Goal: Information Seeking & Learning: Learn about a topic

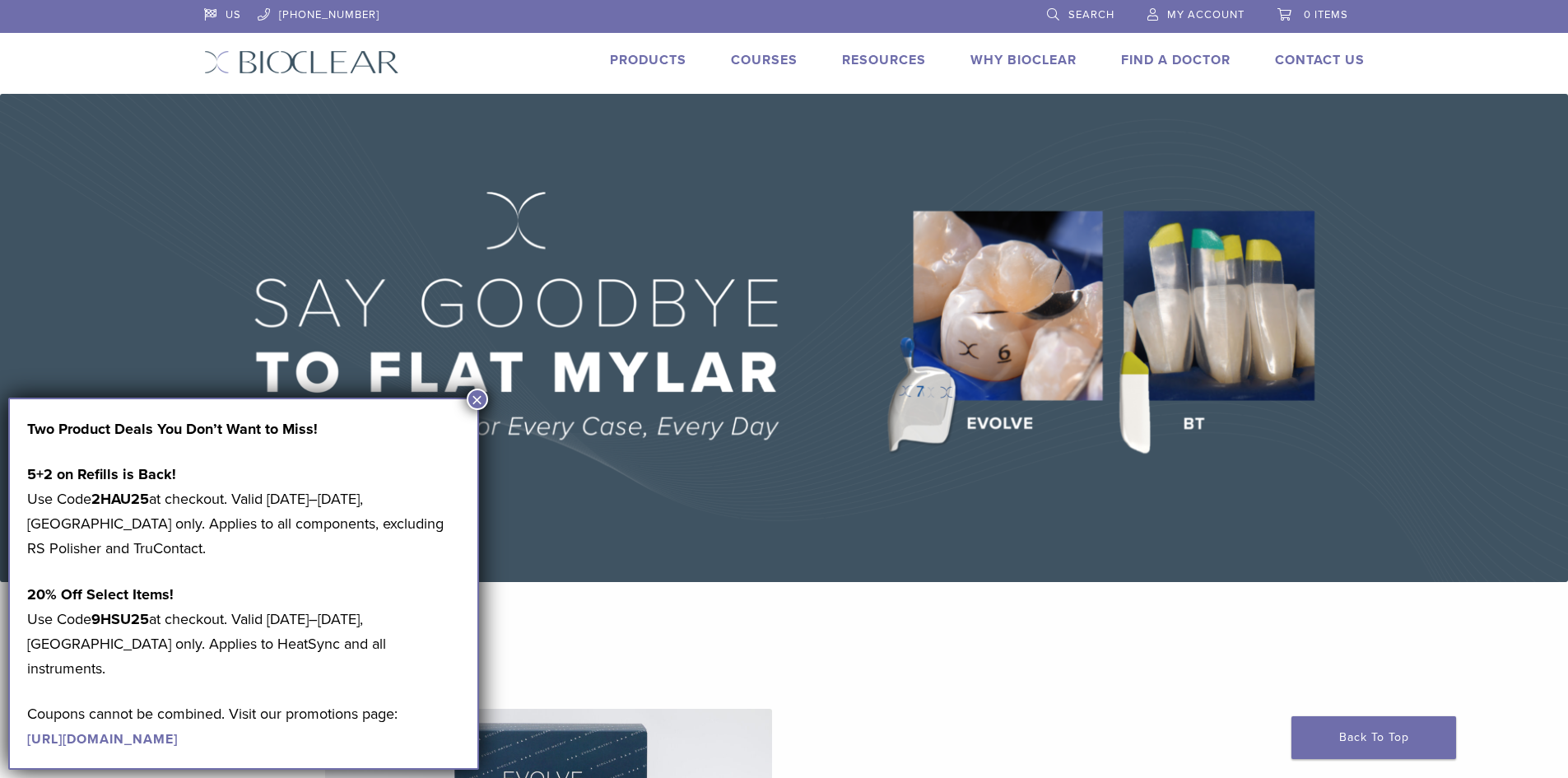
click at [479, 393] on button "×" at bounding box center [478, 399] width 22 height 22
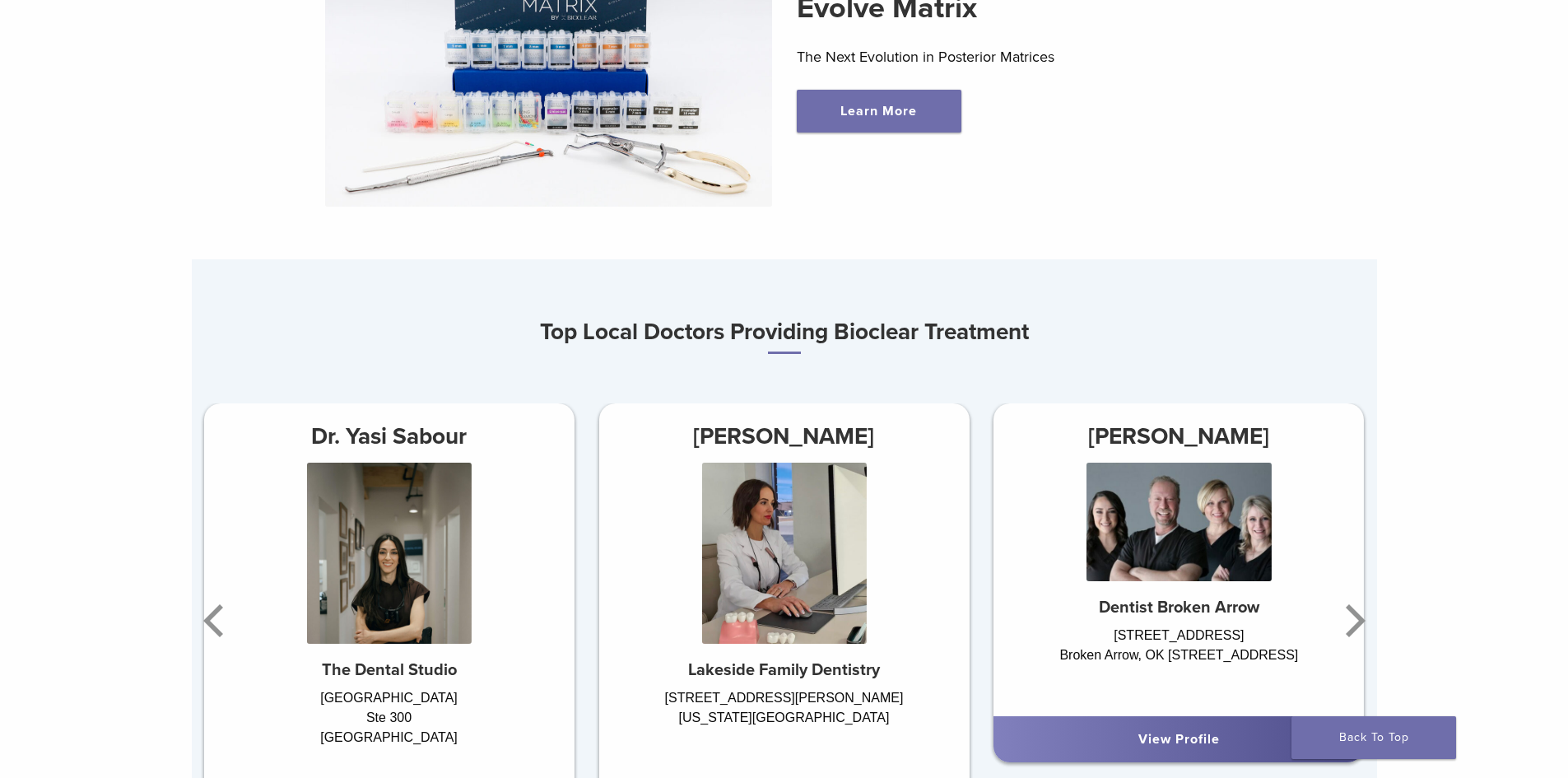
scroll to position [822, 0]
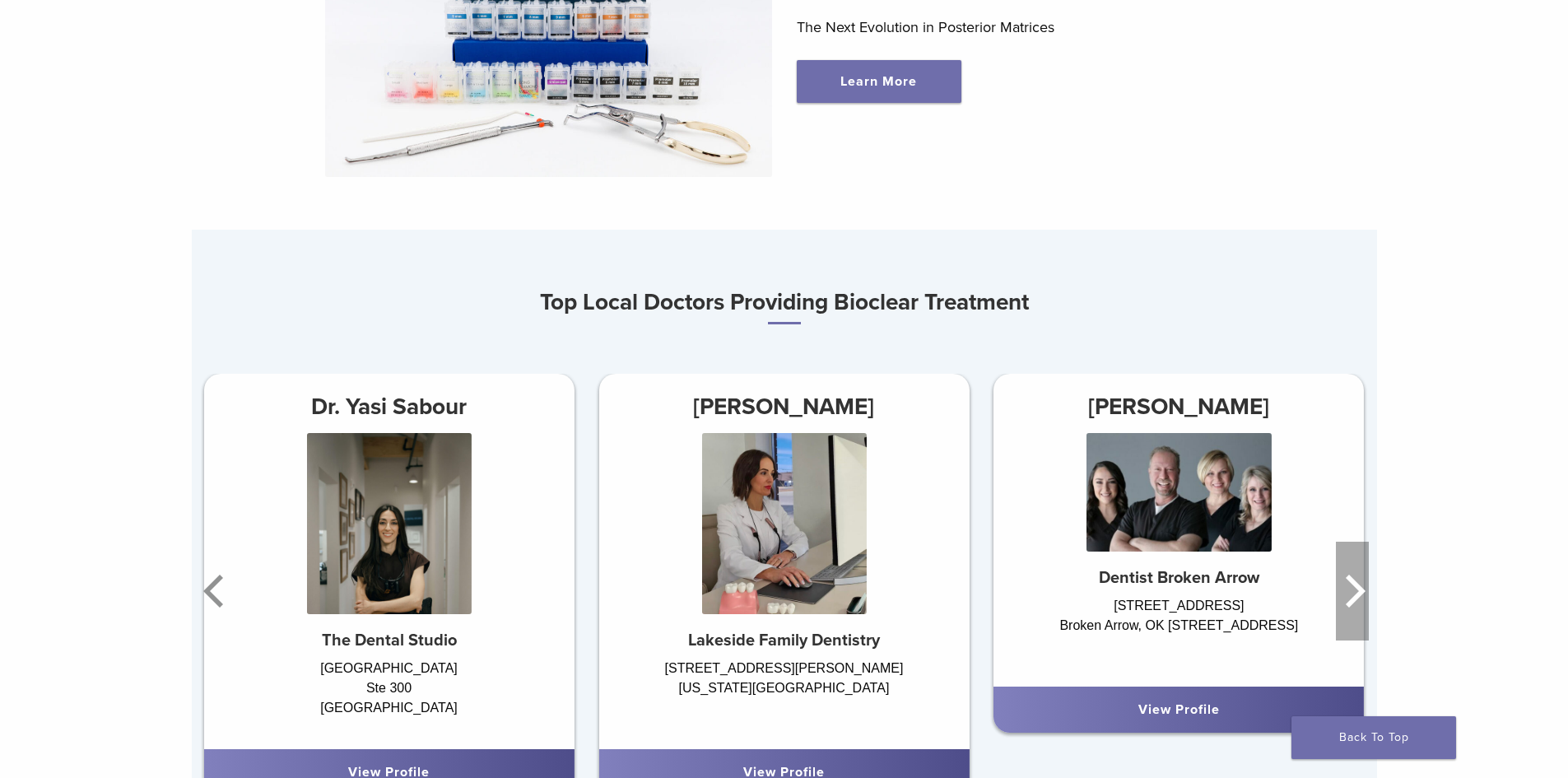
click at [1350, 588] on icon "Next" at bounding box center [1351, 591] width 33 height 99
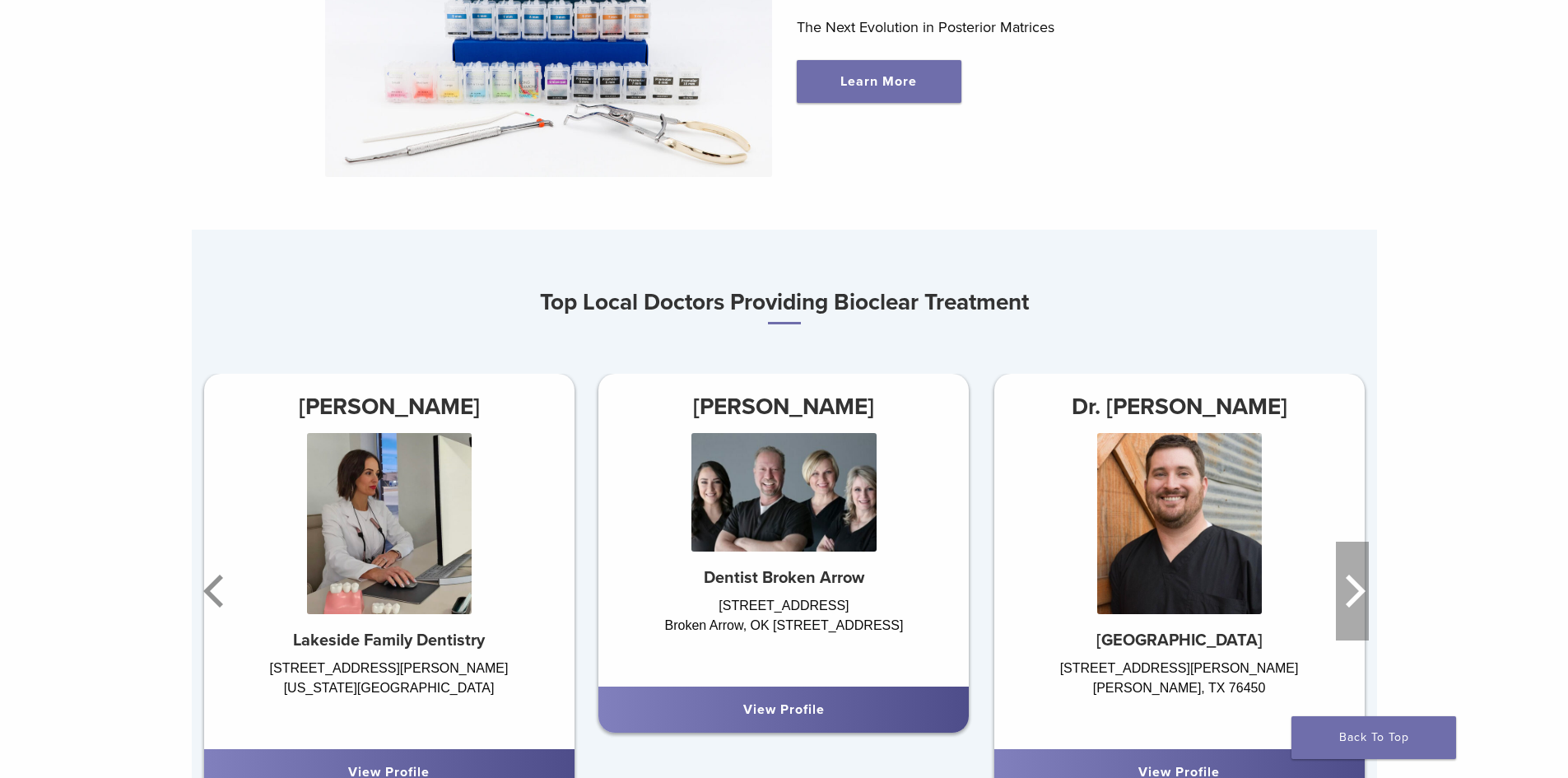
click at [1350, 588] on icon "Next" at bounding box center [1351, 591] width 33 height 99
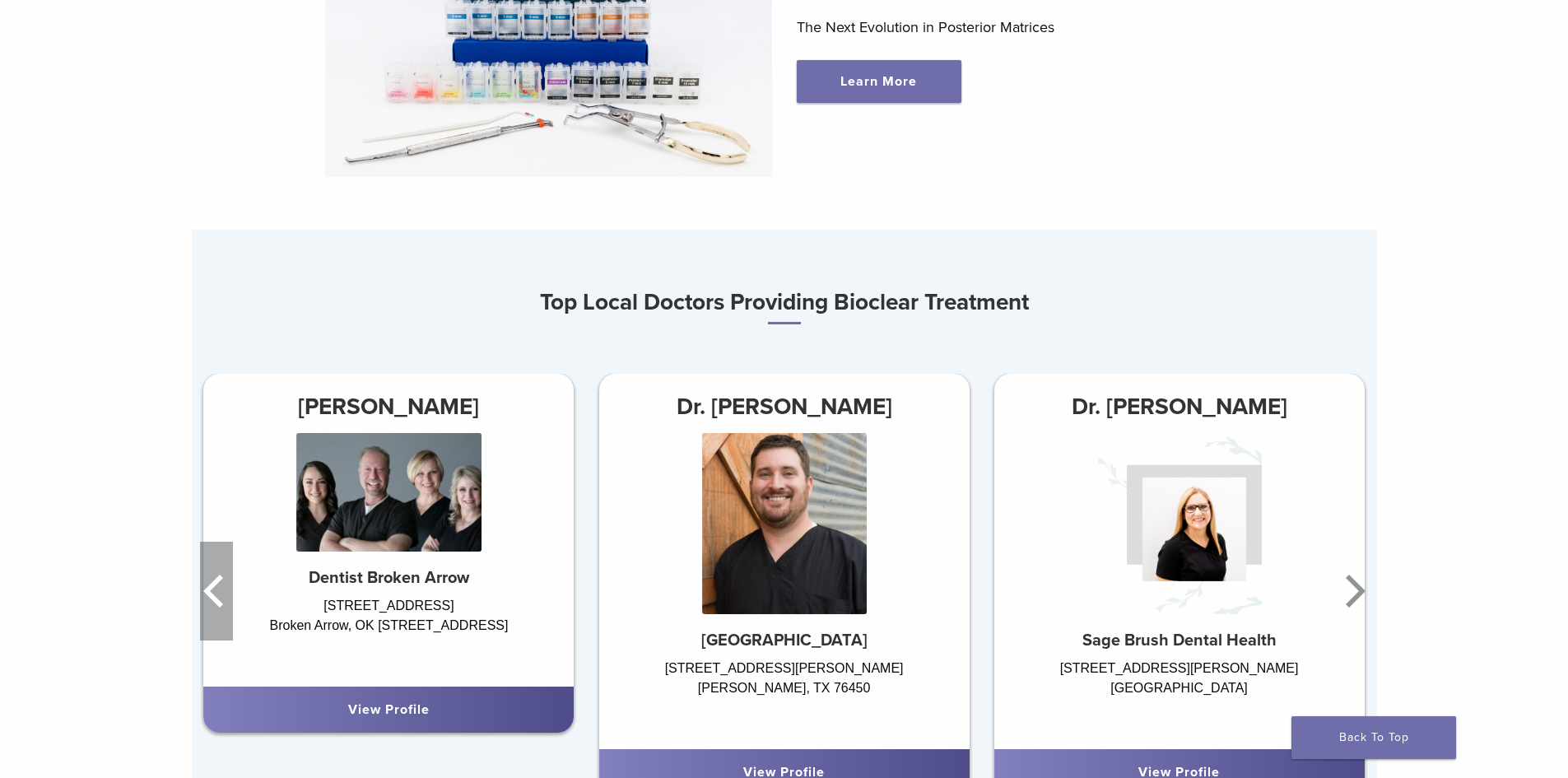
click at [210, 589] on icon "Previous" at bounding box center [214, 590] width 20 height 33
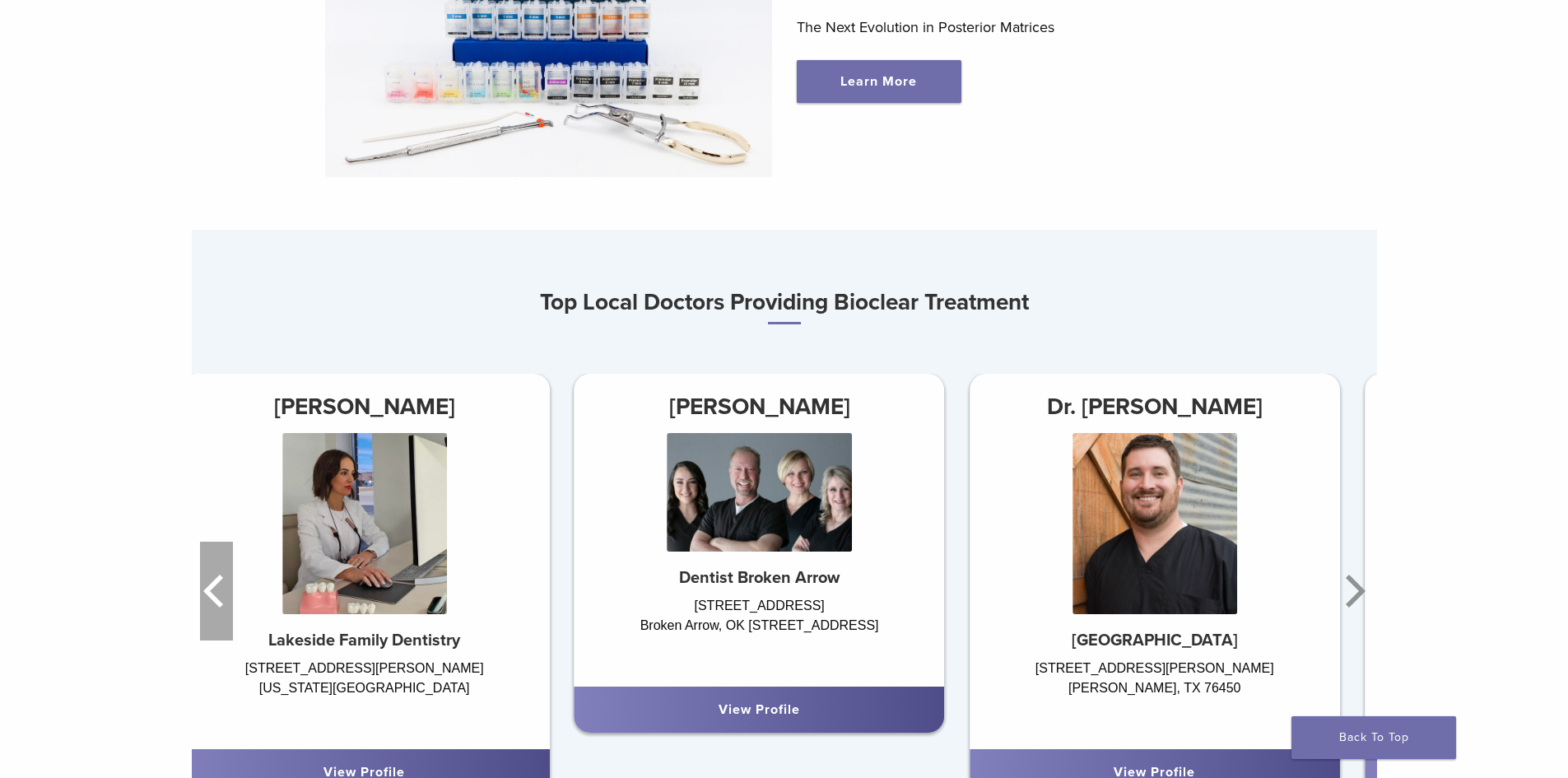
click at [211, 589] on icon "Previous" at bounding box center [214, 590] width 20 height 33
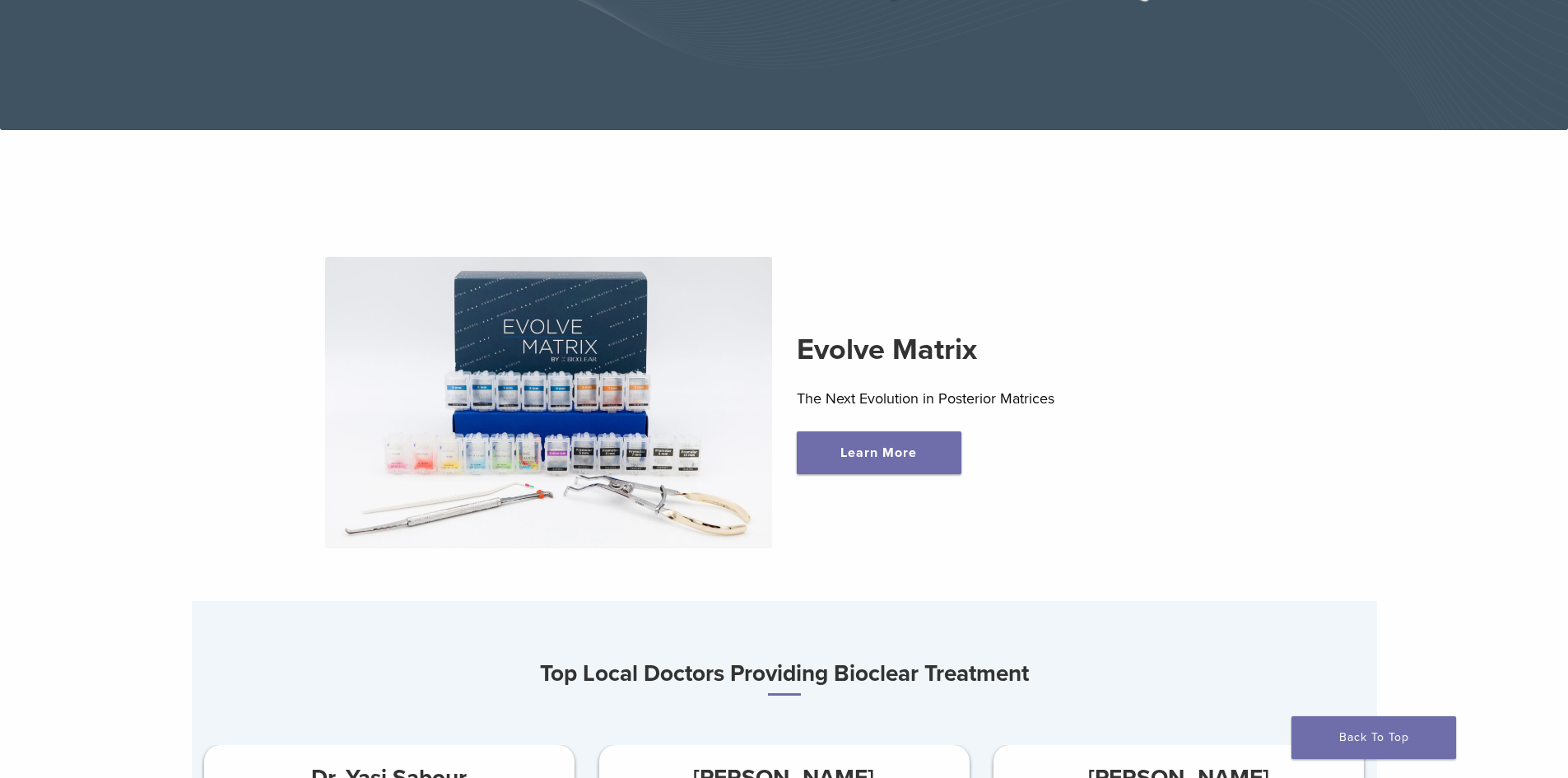
scroll to position [493, 0]
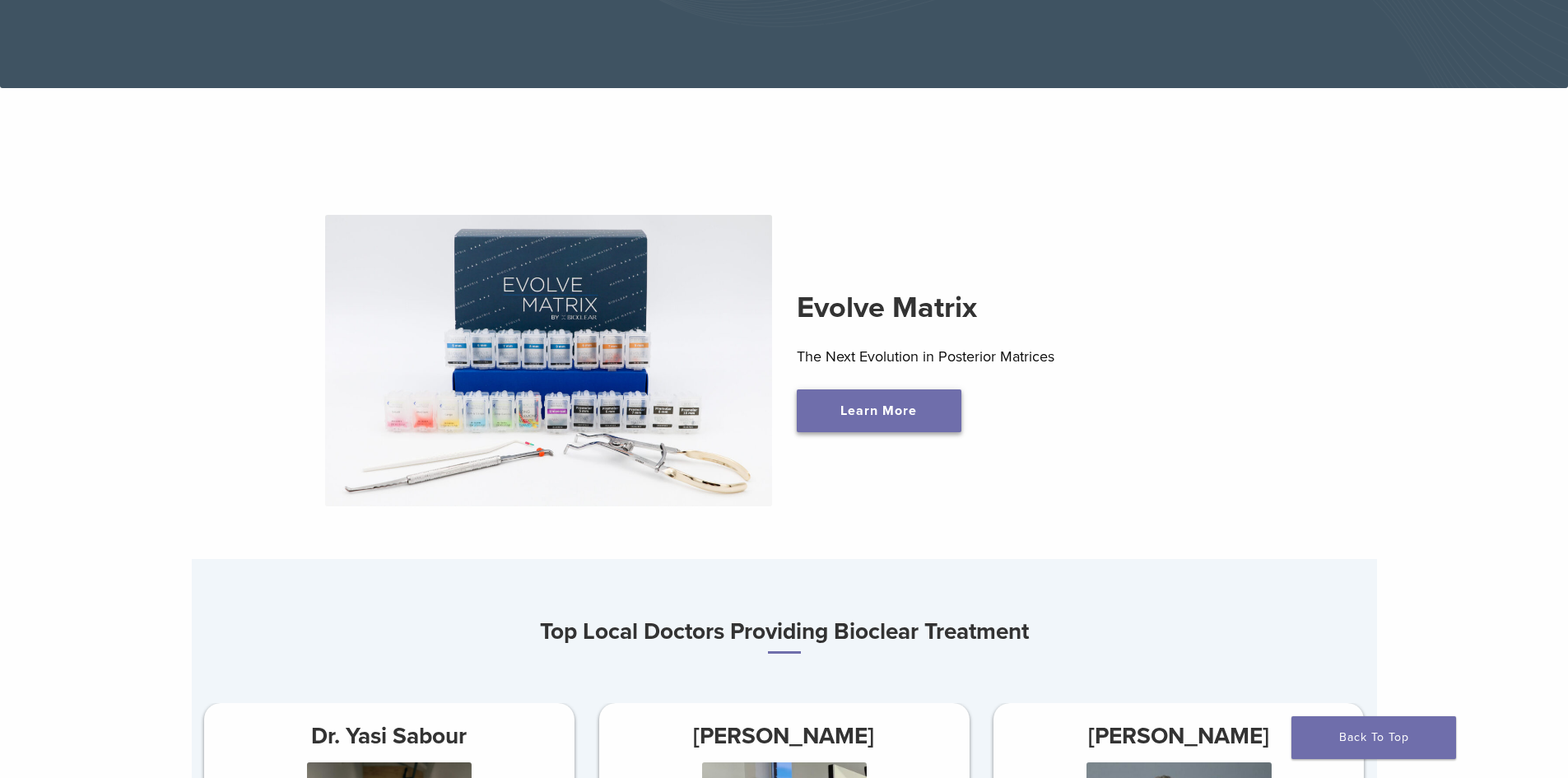
click at [881, 419] on link "Learn More" at bounding box center [879, 410] width 164 height 43
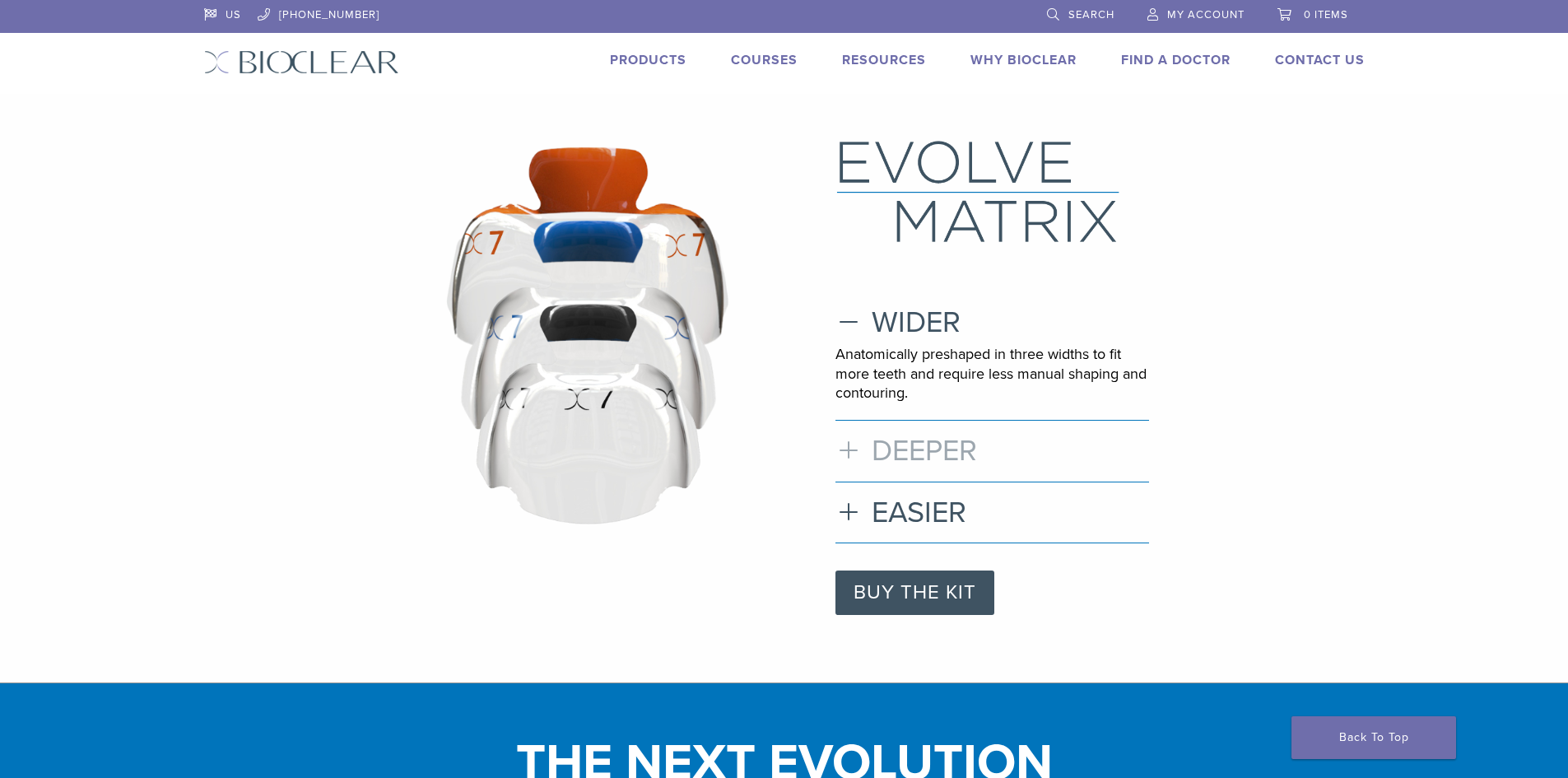
click at [897, 447] on h3 "DEEPER" at bounding box center [992, 451] width 313 height 36
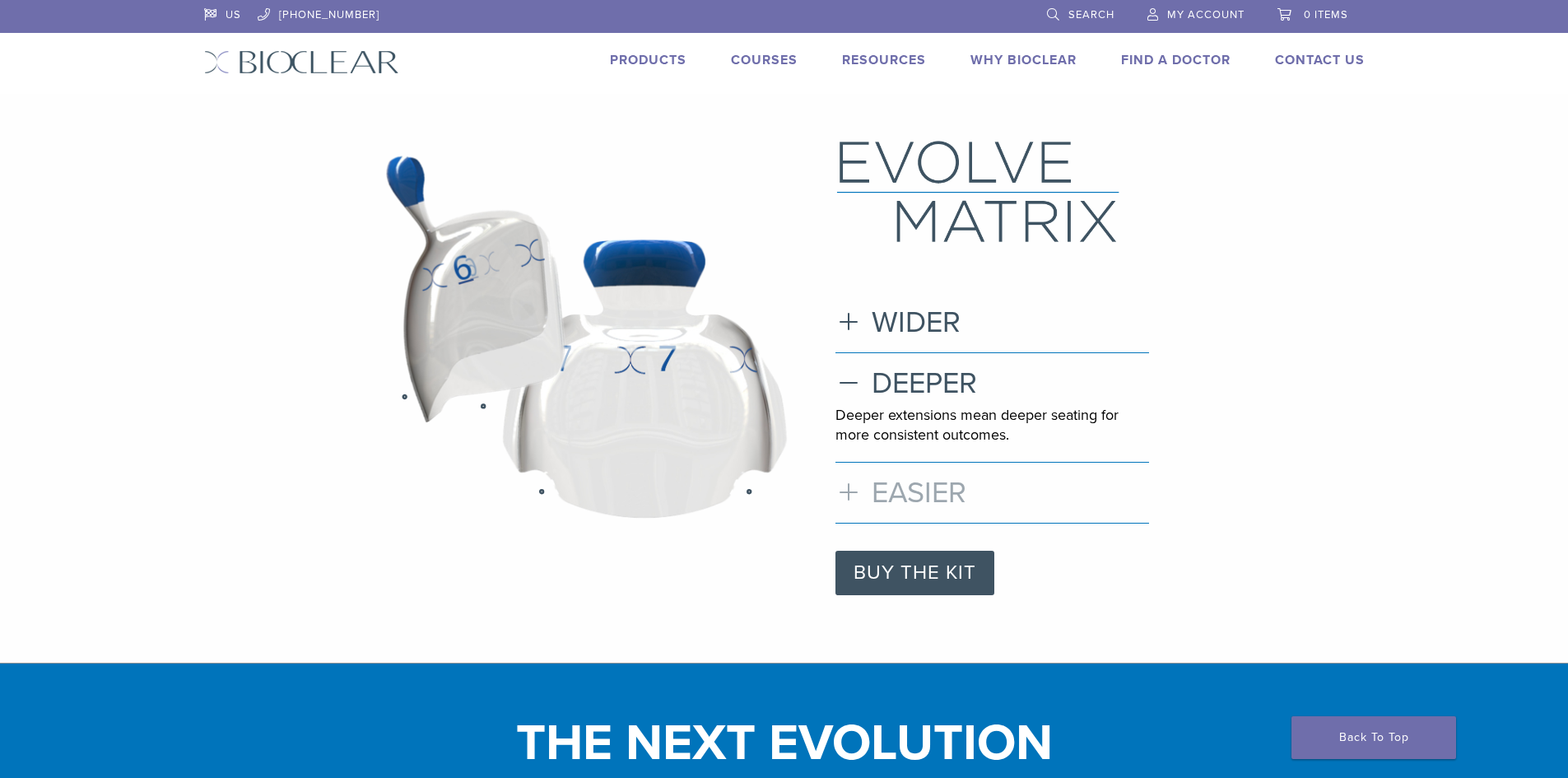
click at [892, 490] on h3 "EASIER" at bounding box center [992, 492] width 313 height 36
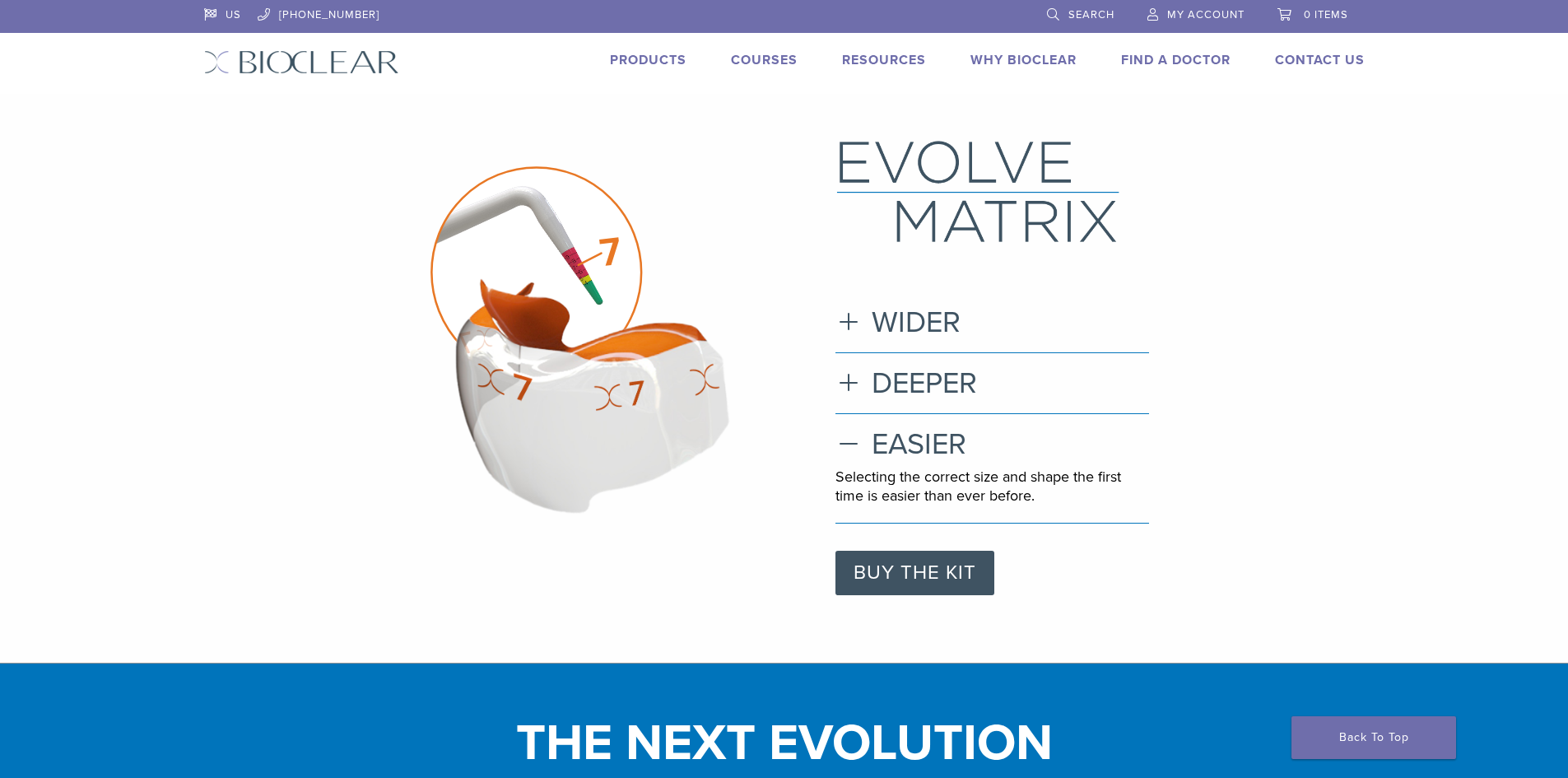
click at [654, 55] on link "Products" at bounding box center [648, 59] width 76 height 17
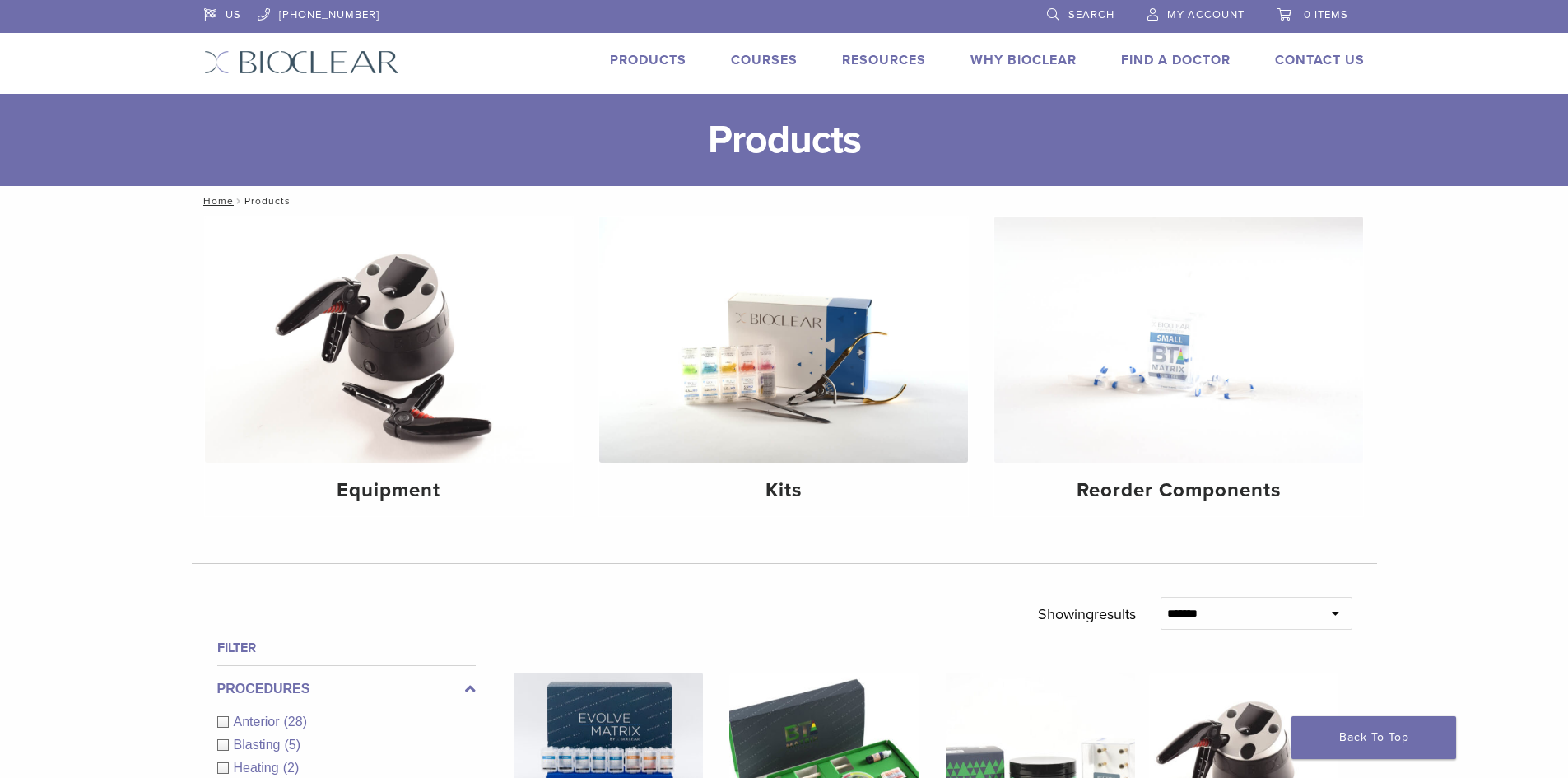
click at [1013, 59] on link "Why Bioclear" at bounding box center [1022, 59] width 106 height 17
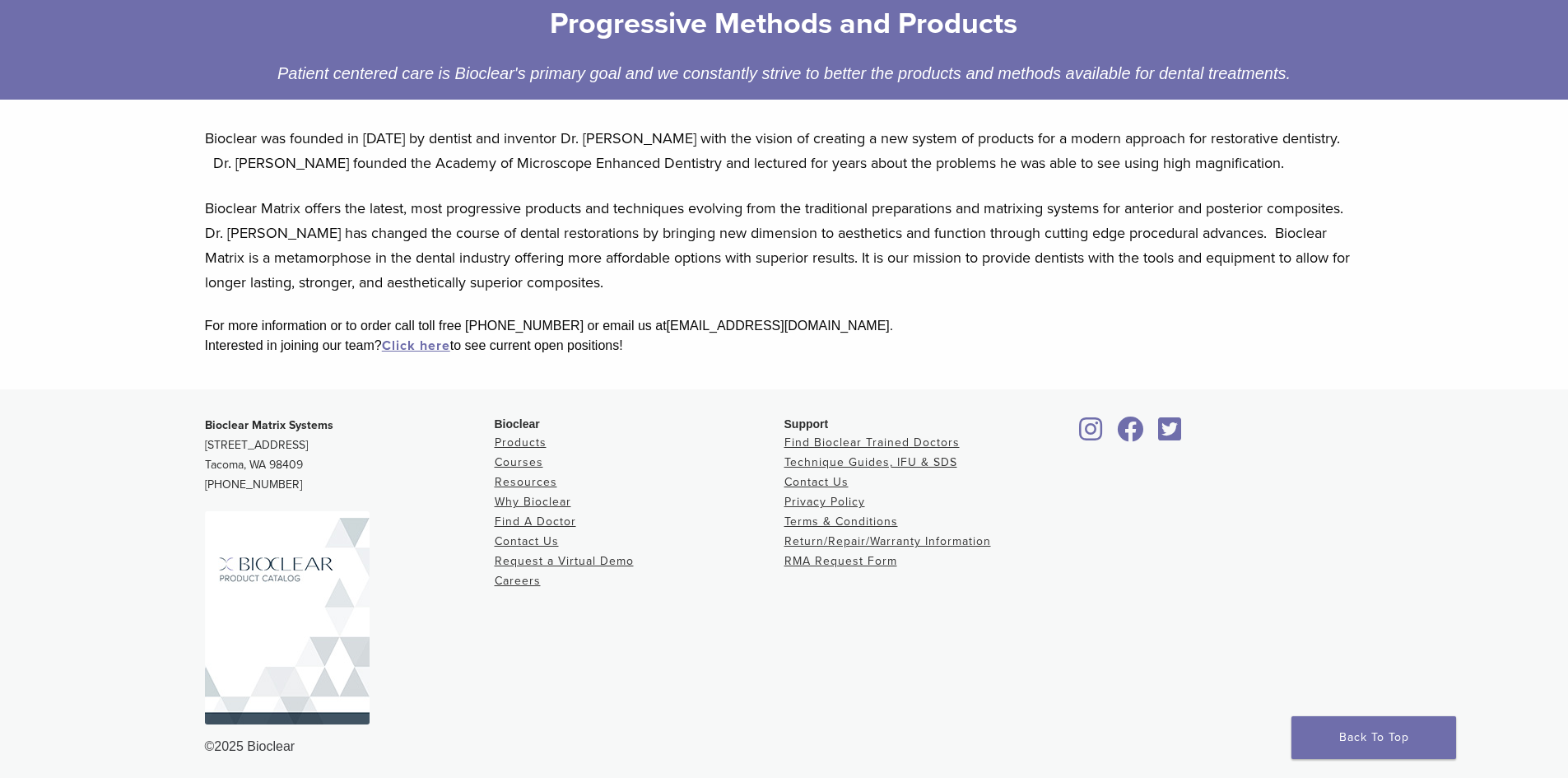
scroll to position [269, 0]
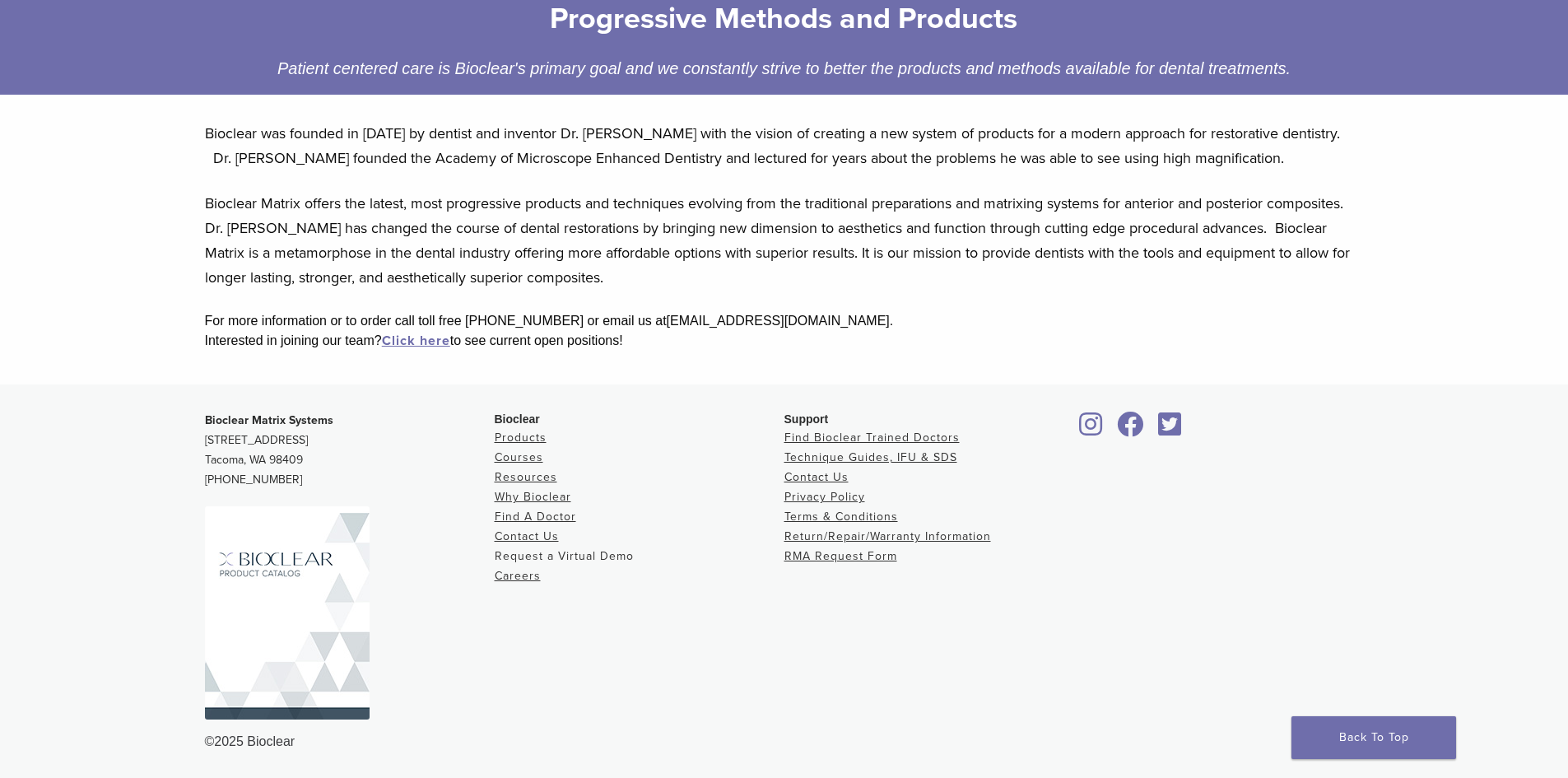
click at [540, 555] on link "Request a Virtual Demo" at bounding box center [564, 556] width 139 height 14
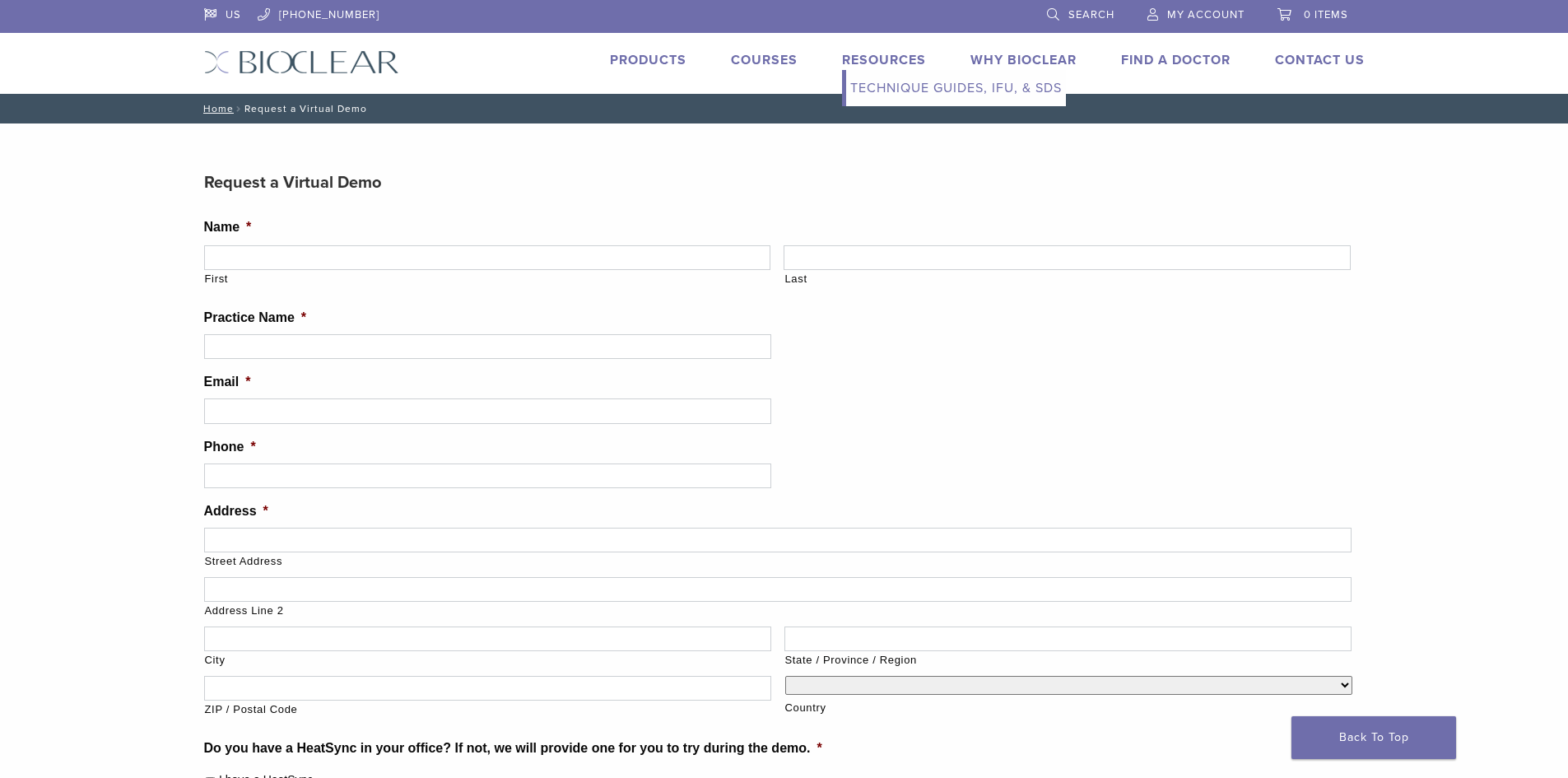
click at [902, 86] on link "Technique Guides, IFU, & SDS" at bounding box center [956, 88] width 219 height 37
